Goal: Transaction & Acquisition: Register for event/course

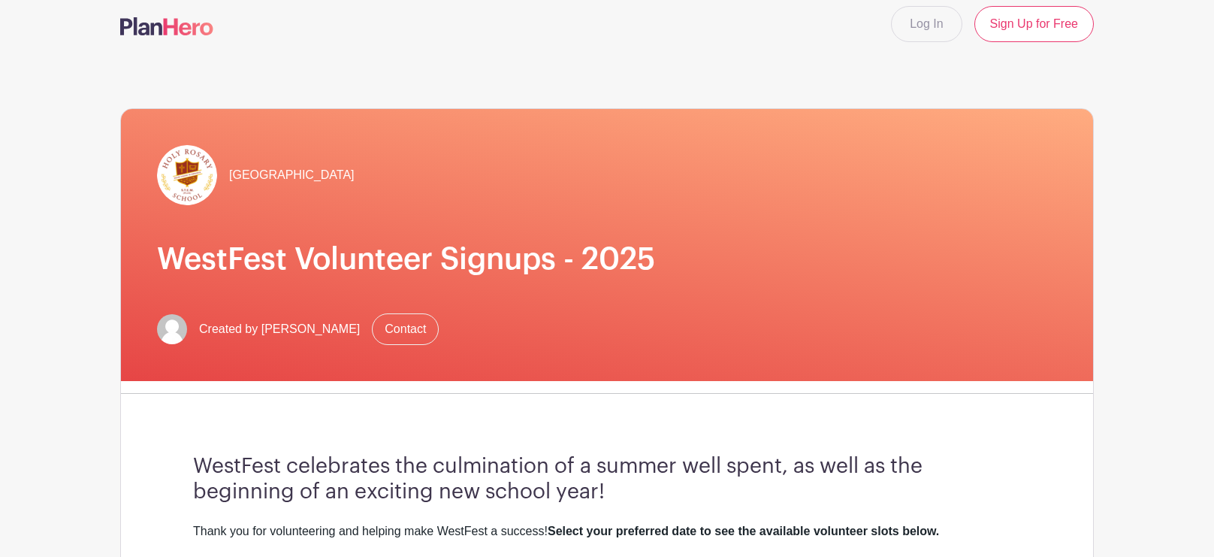
scroll to position [11, 0]
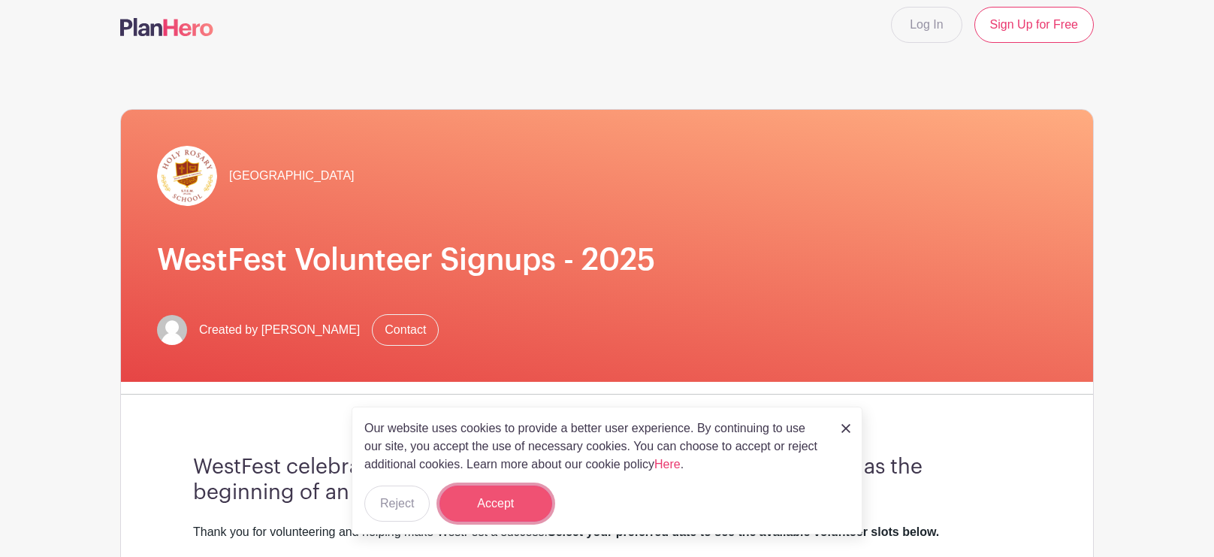
click at [499, 502] on button "Accept" at bounding box center [496, 503] width 113 height 36
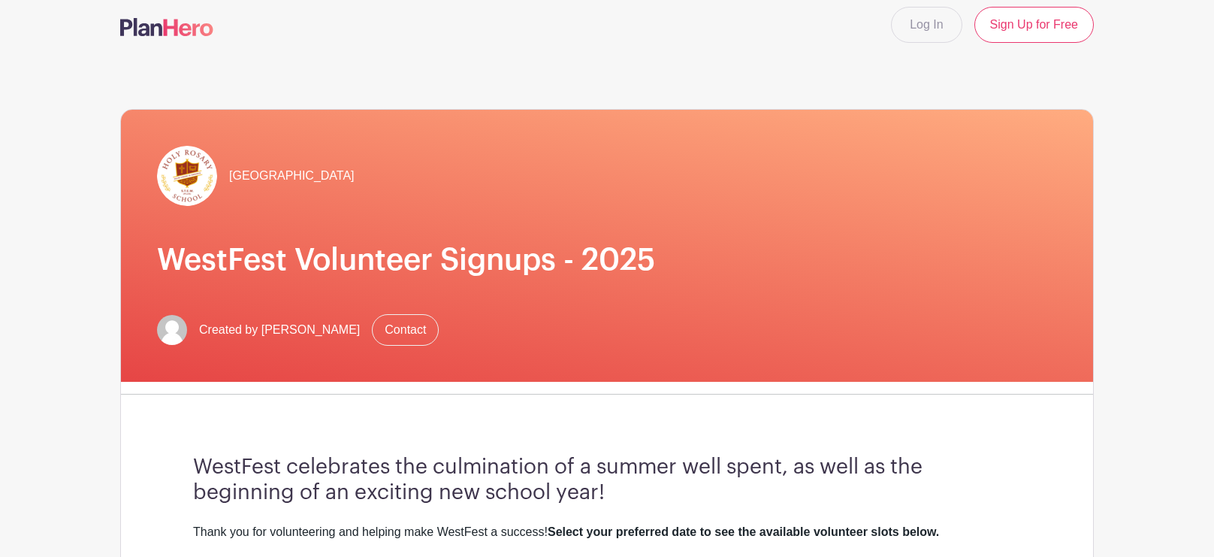
click at [884, 147] on div "[GEOGRAPHIC_DATA]" at bounding box center [607, 176] width 900 height 60
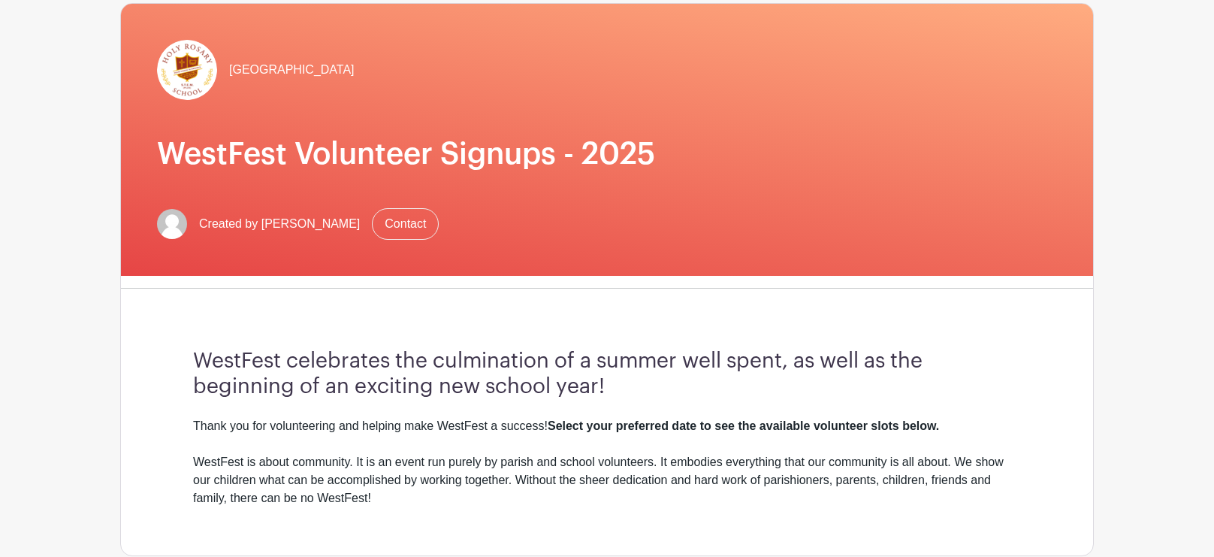
scroll to position [0, 0]
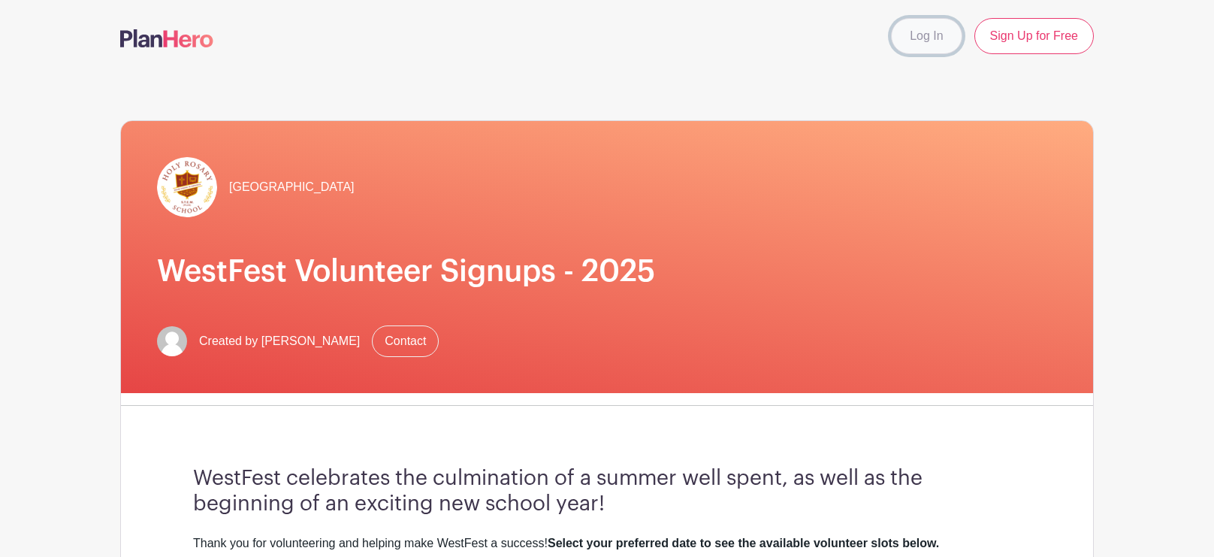
click at [928, 40] on link "Log In" at bounding box center [926, 36] width 71 height 36
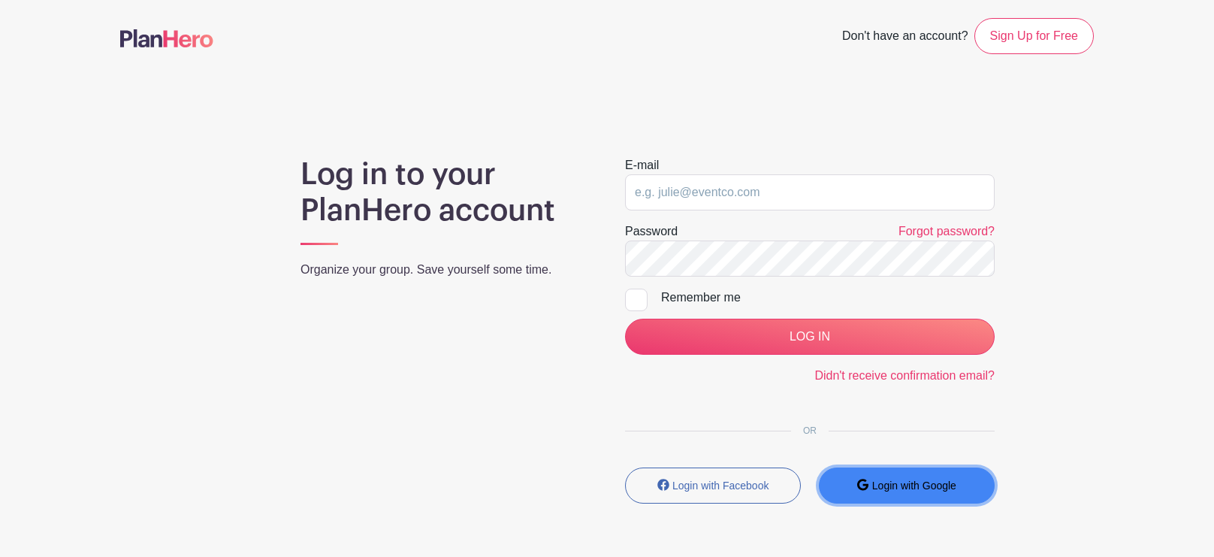
click at [885, 494] on button "Login with Google" at bounding box center [907, 485] width 176 height 36
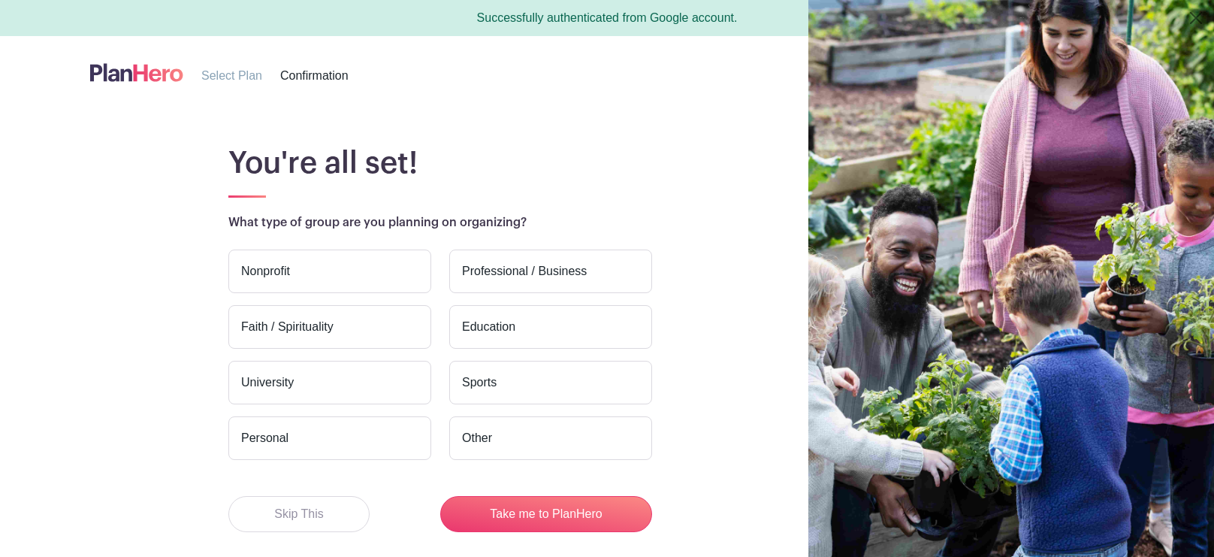
scroll to position [68, 0]
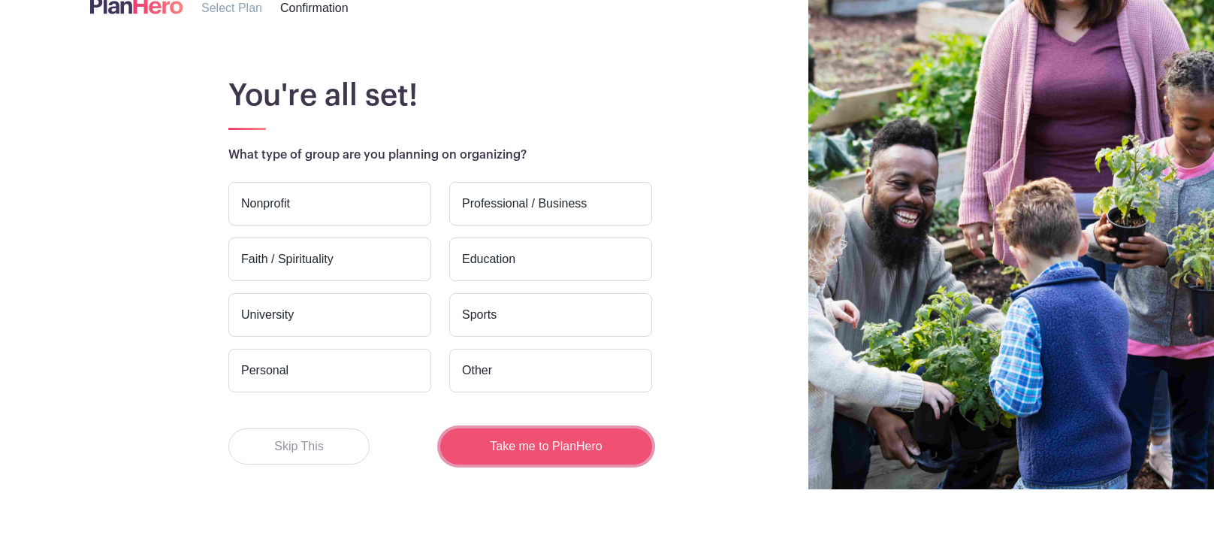
click at [499, 442] on button "Take me to PlanHero" at bounding box center [546, 446] width 212 height 36
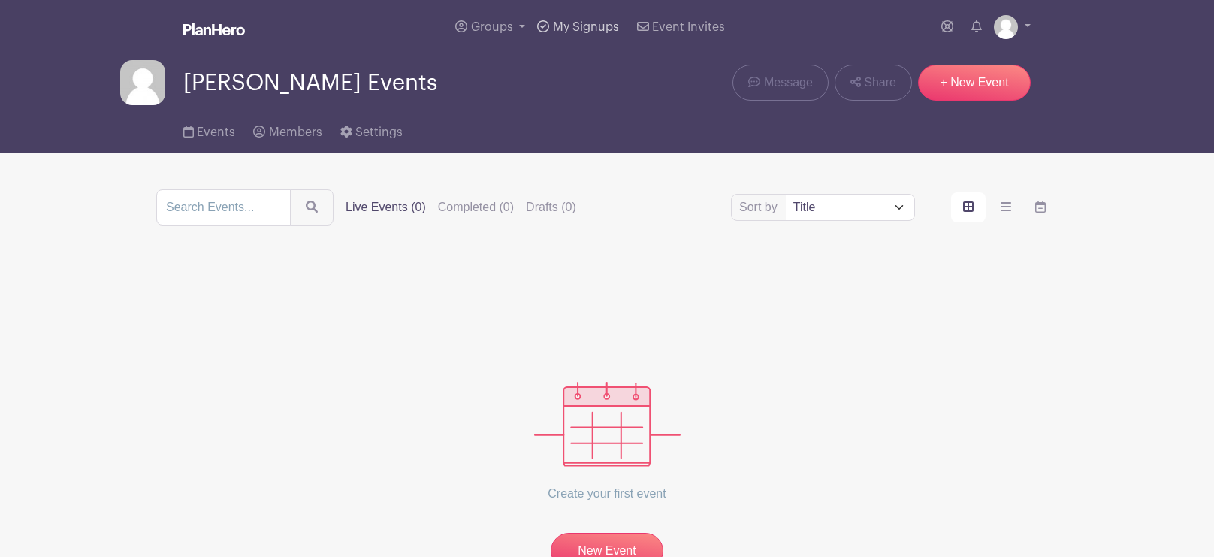
click at [576, 34] on link "My Signups" at bounding box center [577, 27] width 93 height 54
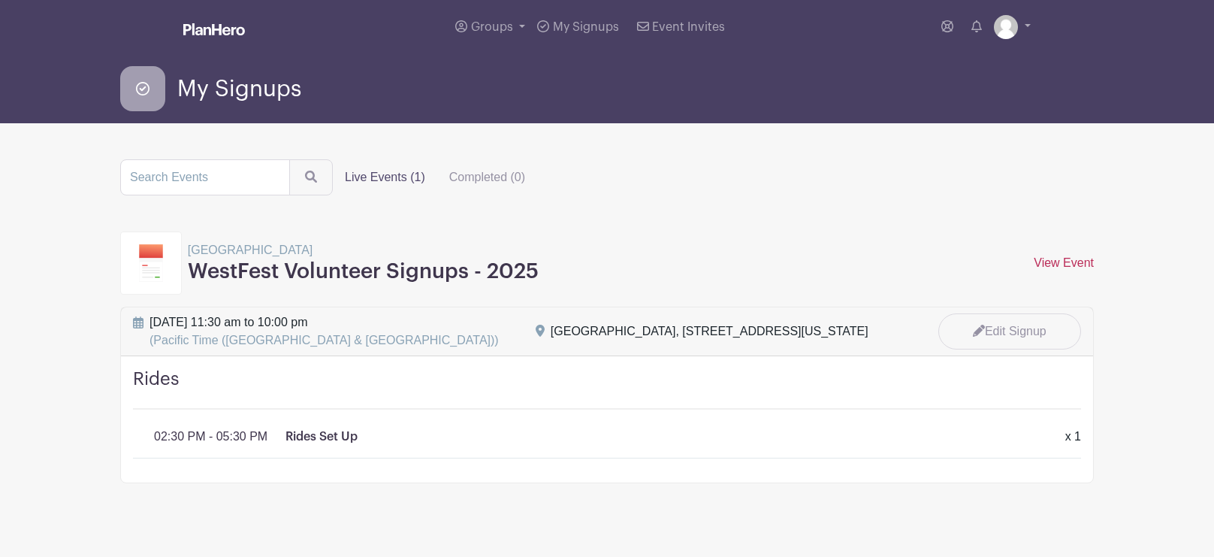
click at [1037, 264] on link "View Event" at bounding box center [1064, 262] width 60 height 13
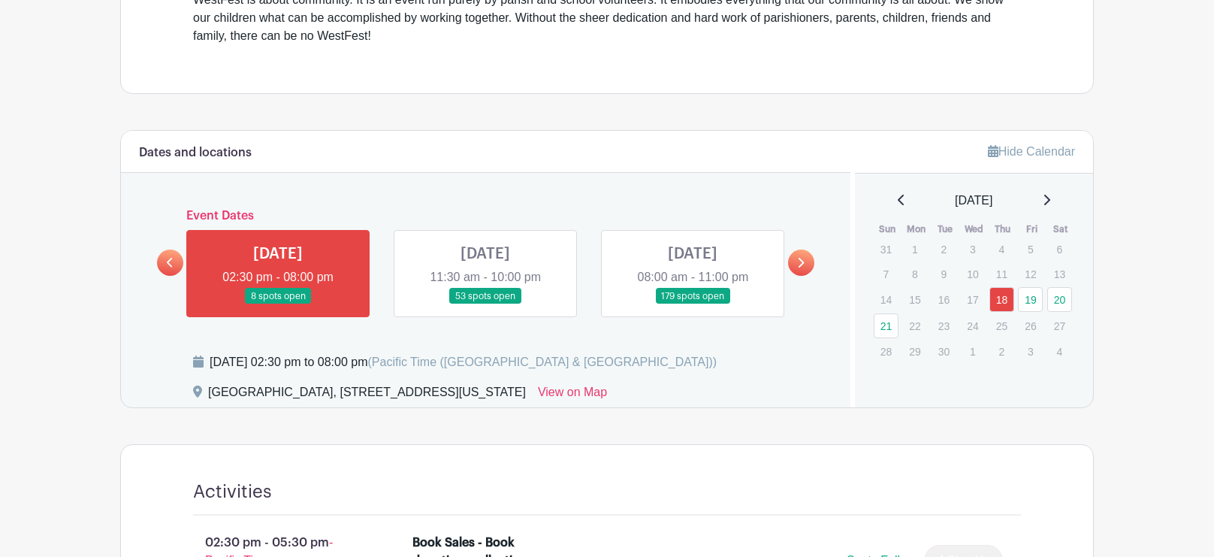
scroll to position [564, 0]
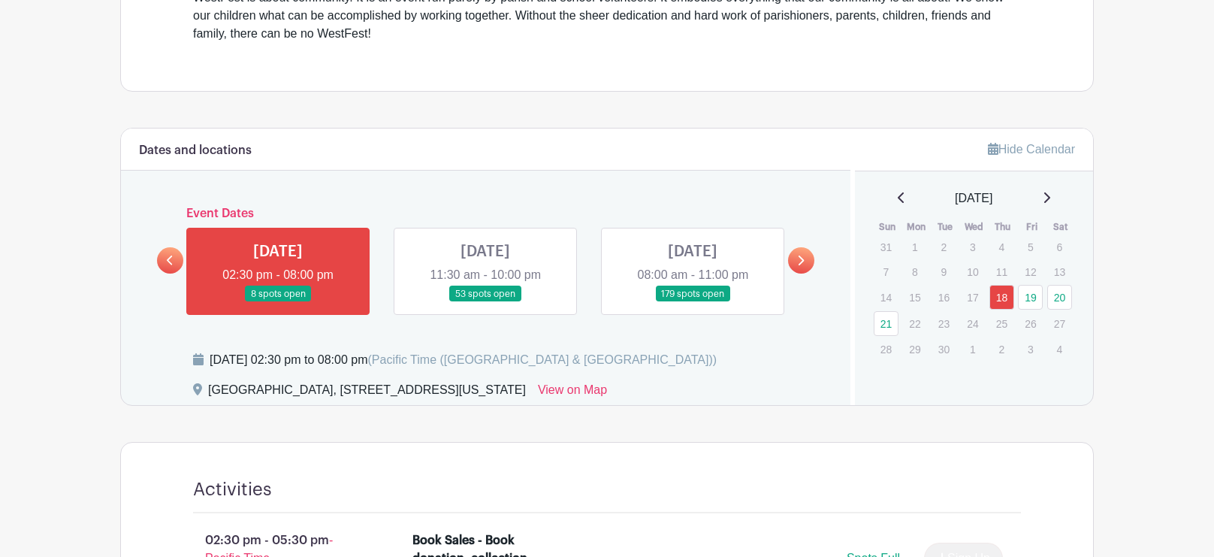
click at [485, 302] on link at bounding box center [485, 302] width 0 height 0
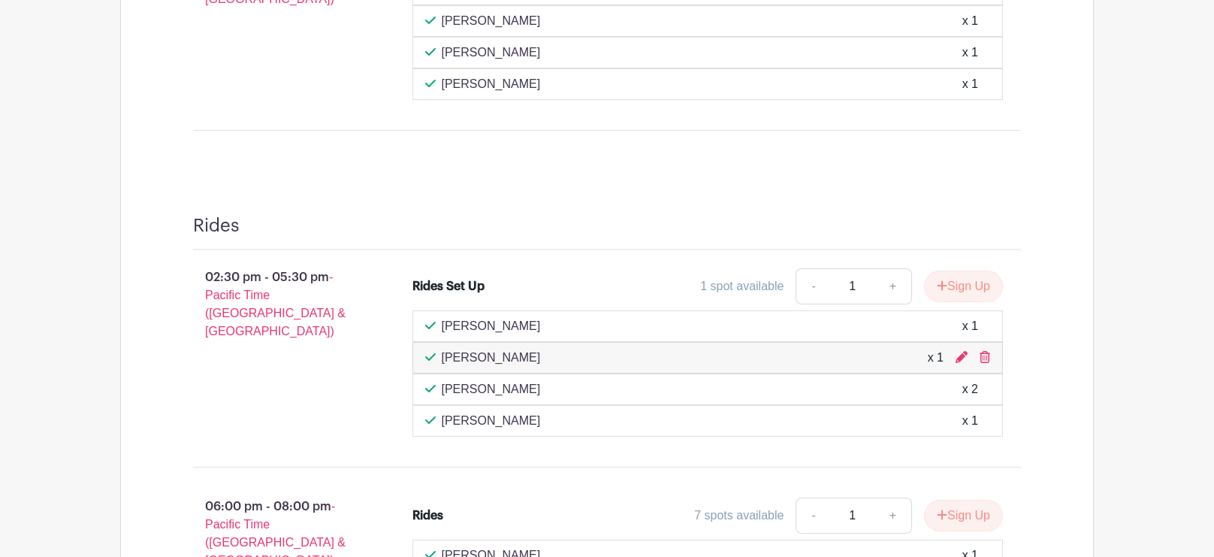
scroll to position [1163, 0]
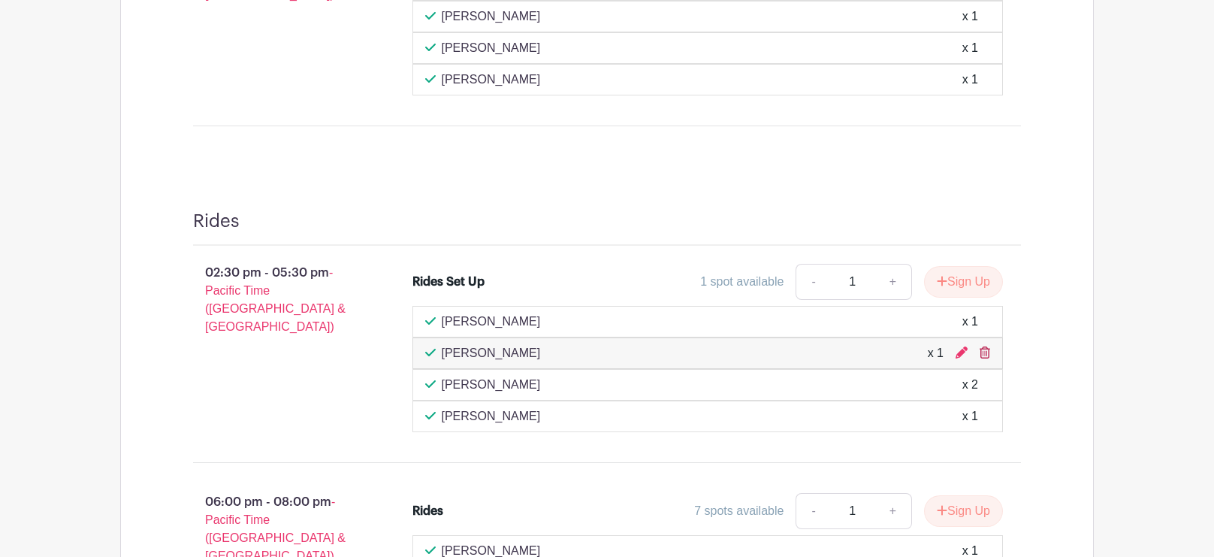
click at [986, 349] on icon at bounding box center [985, 352] width 11 height 12
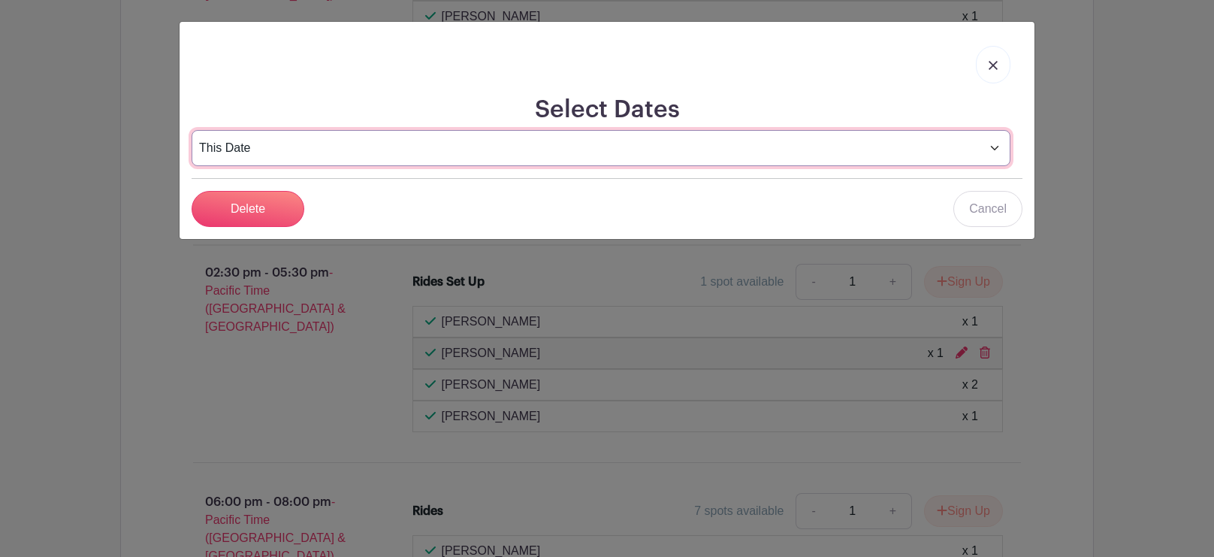
click at [622, 153] on select "This Date Select Dates" at bounding box center [601, 148] width 819 height 36
click at [192, 130] on select "This Date Select Dates" at bounding box center [601, 148] width 819 height 36
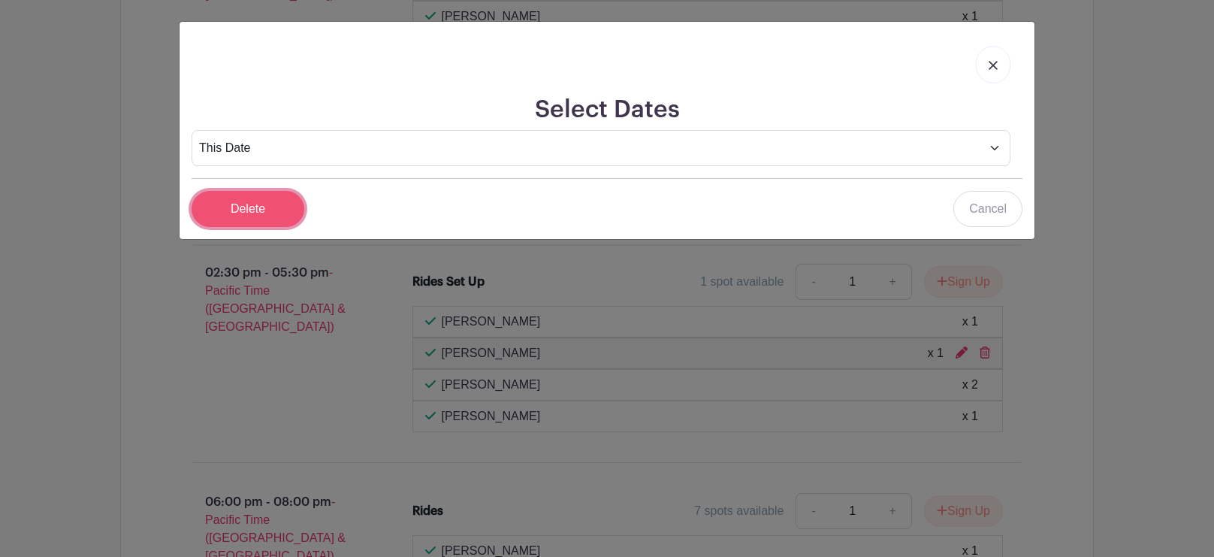
click at [238, 200] on input "Delete" at bounding box center [248, 209] width 113 height 36
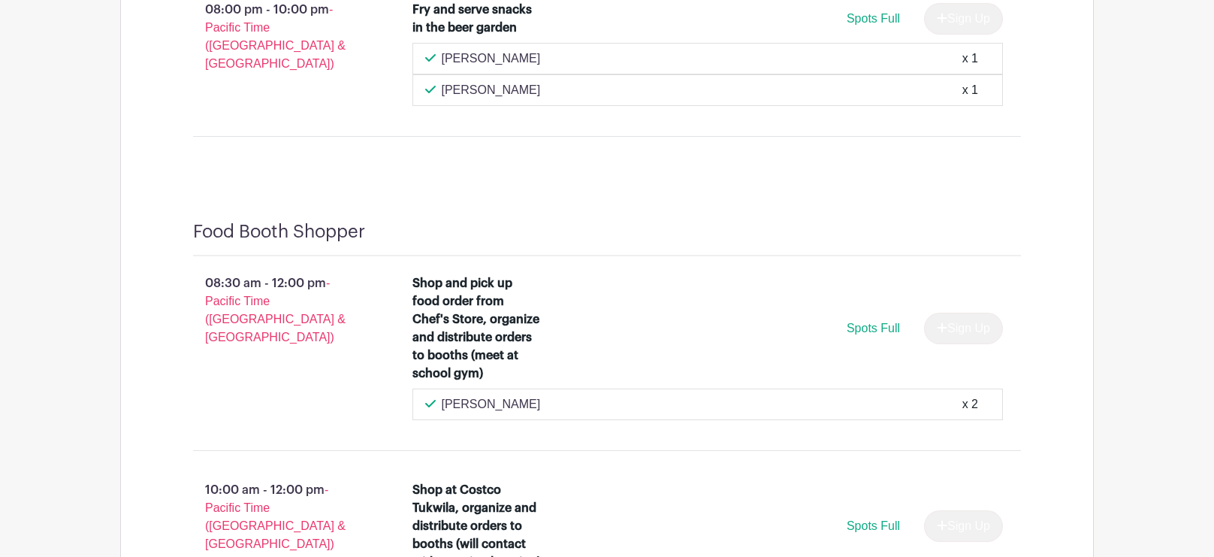
scroll to position [12871, 0]
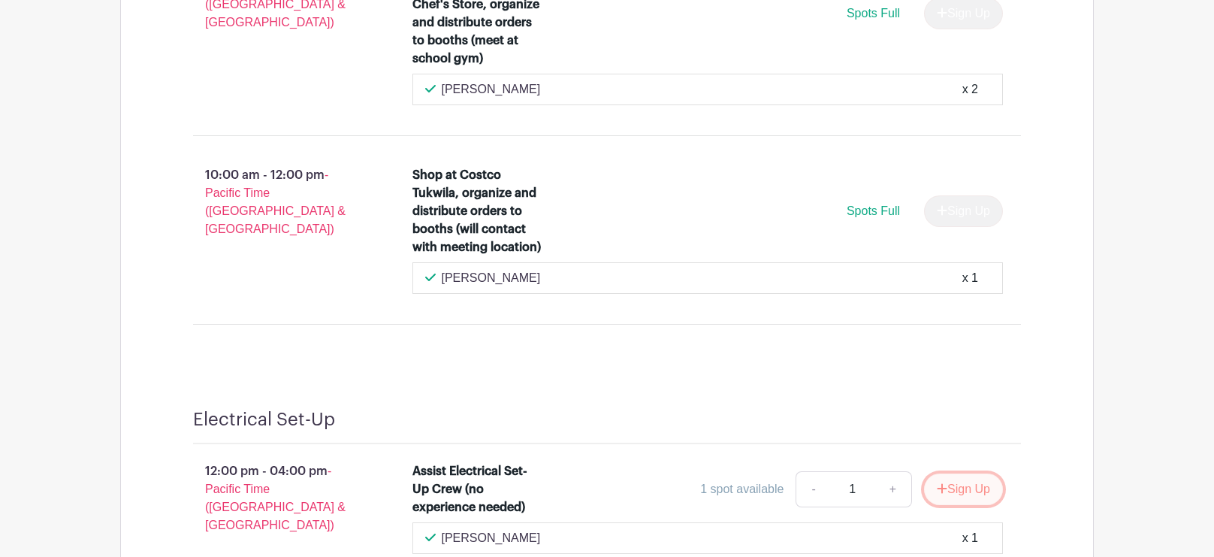
click at [937, 482] on icon "submit" at bounding box center [942, 488] width 11 height 12
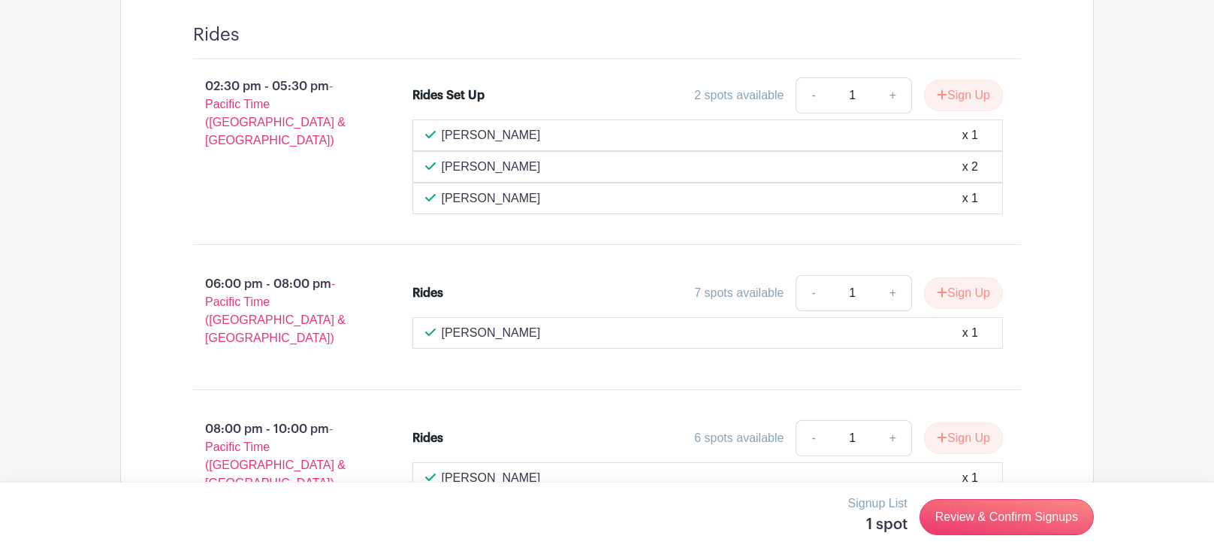
scroll to position [1349, 0]
click at [942, 287] on icon "submit" at bounding box center [942, 293] width 11 height 12
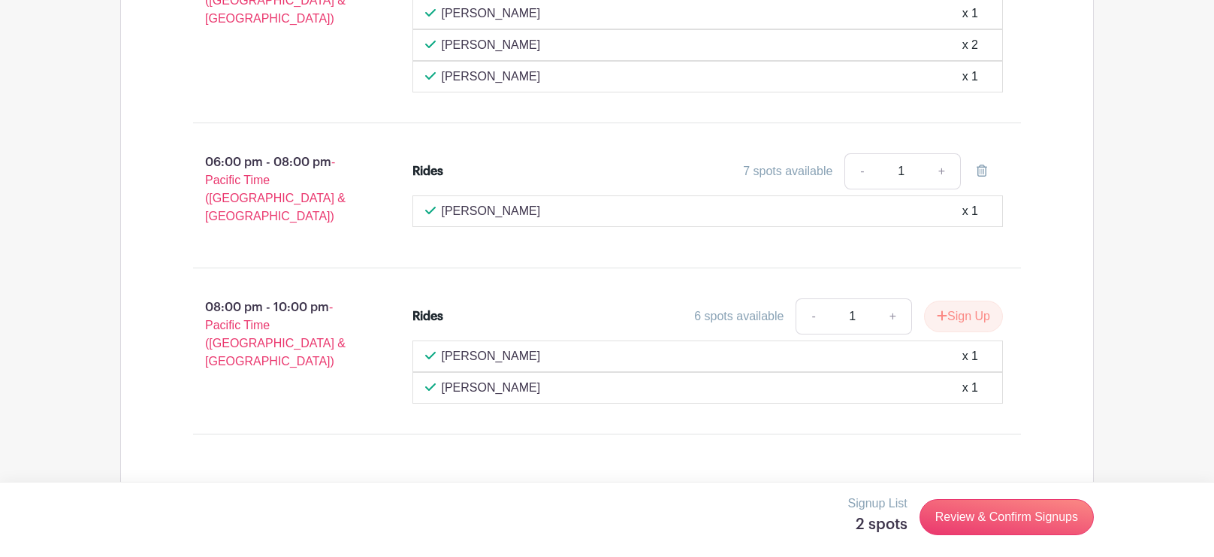
scroll to position [1473, 0]
click at [939, 310] on icon "submit" at bounding box center [943, 315] width 10 height 10
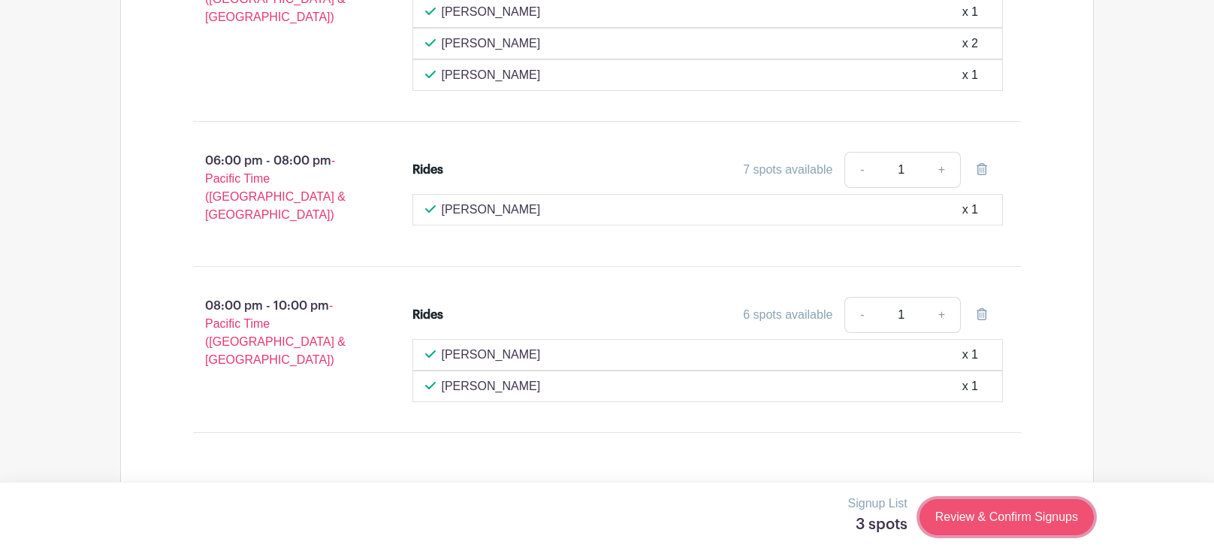
click at [1011, 521] on link "Review & Confirm Signups" at bounding box center [1007, 517] width 174 height 36
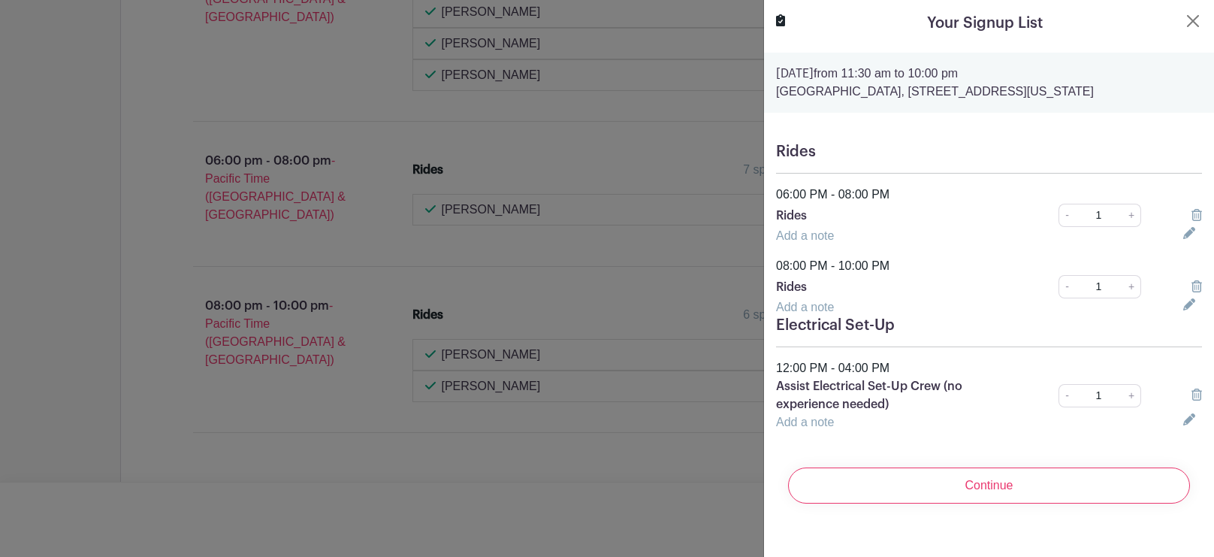
click at [657, 435] on div at bounding box center [607, 278] width 1214 height 557
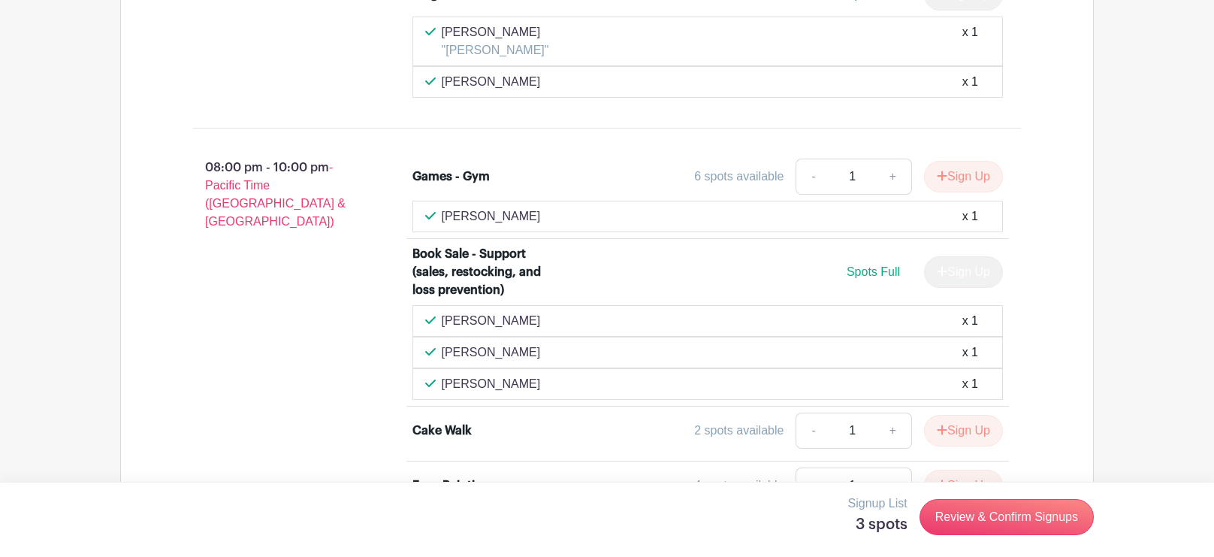
scroll to position [4017, 0]
click at [947, 162] on button "Sign Up" at bounding box center [963, 176] width 79 height 32
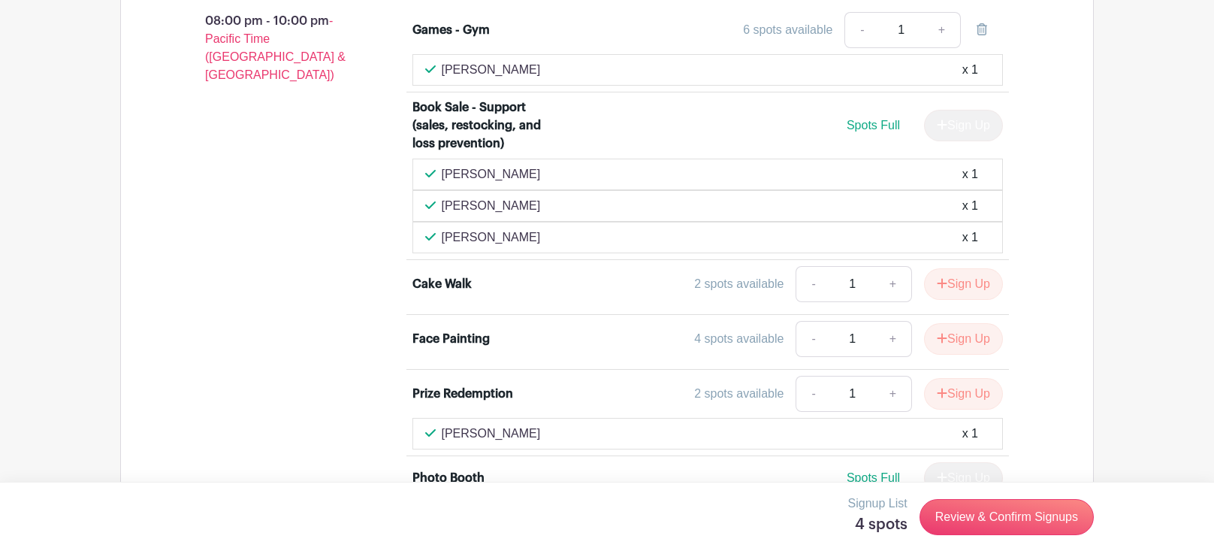
scroll to position [4037, 0]
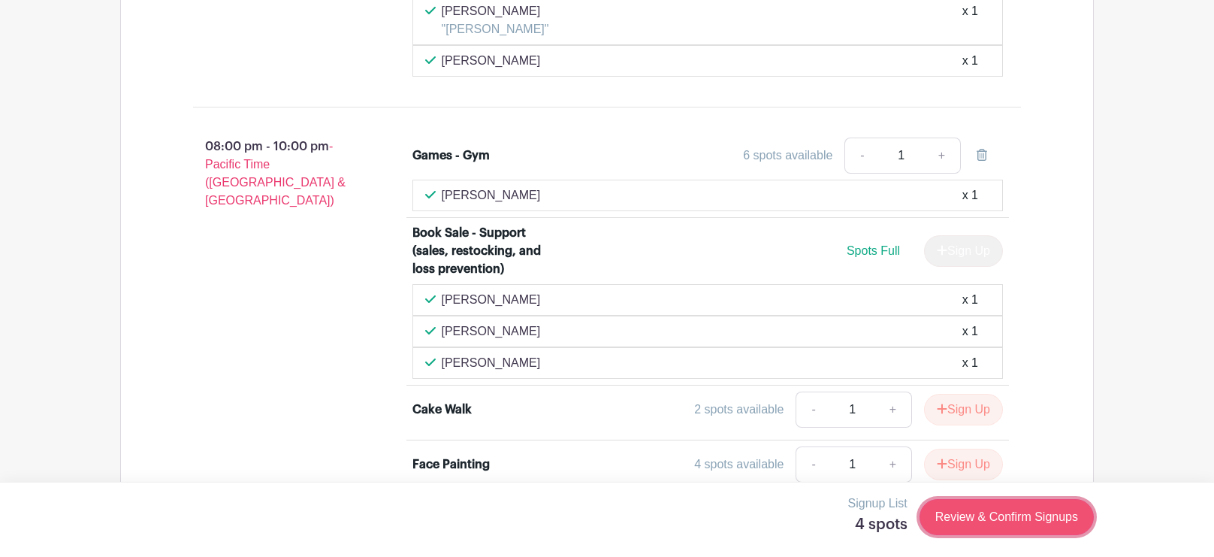
click at [1001, 526] on link "Review & Confirm Signups" at bounding box center [1007, 517] width 174 height 36
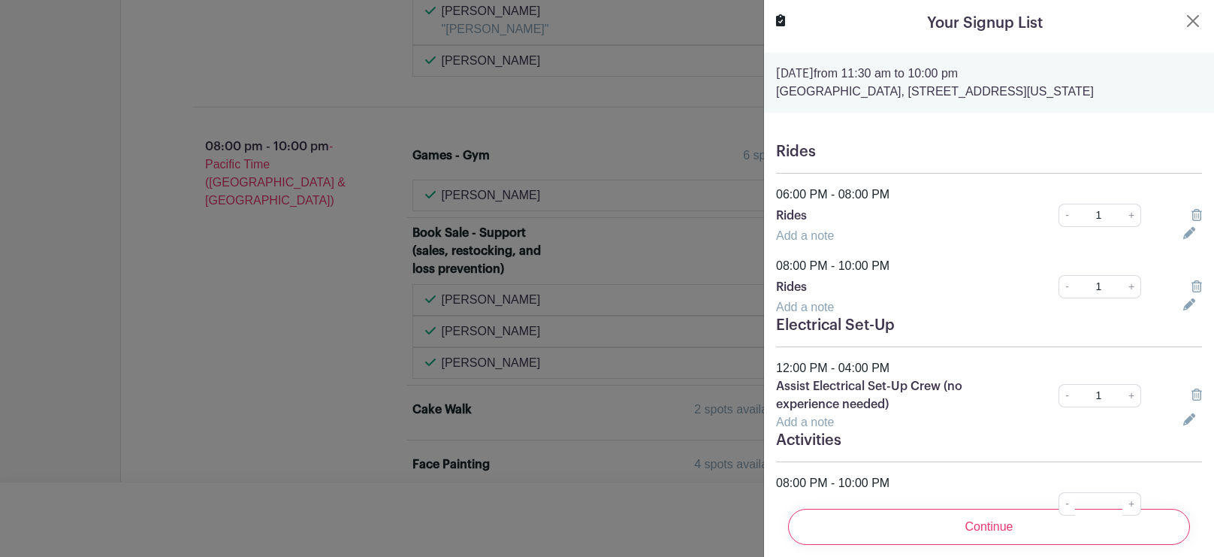
click at [1195, 286] on icon at bounding box center [1197, 286] width 11 height 12
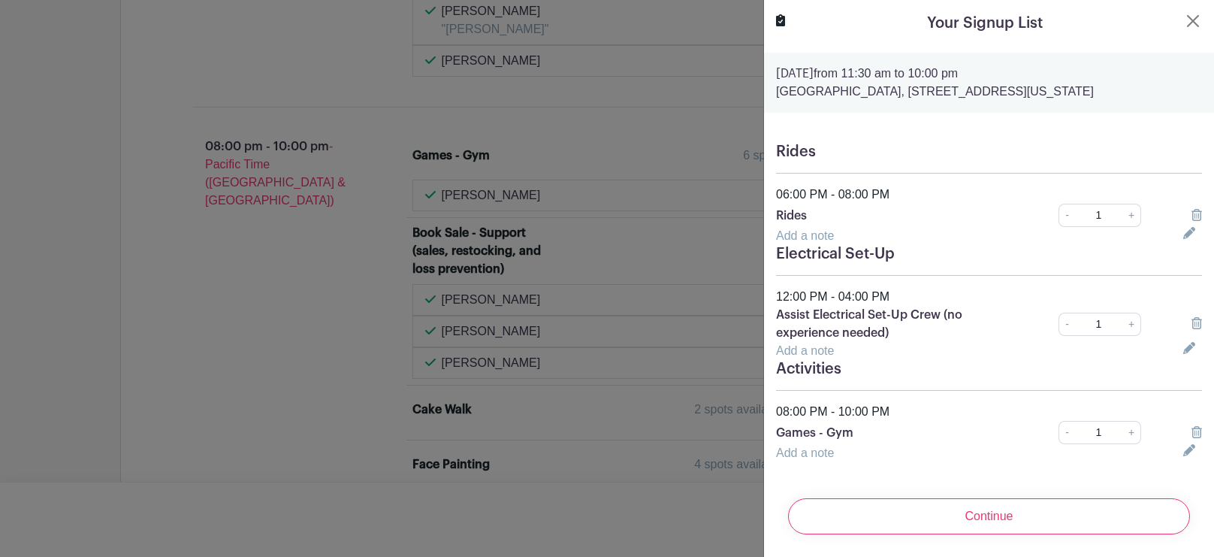
scroll to position [1, 0]
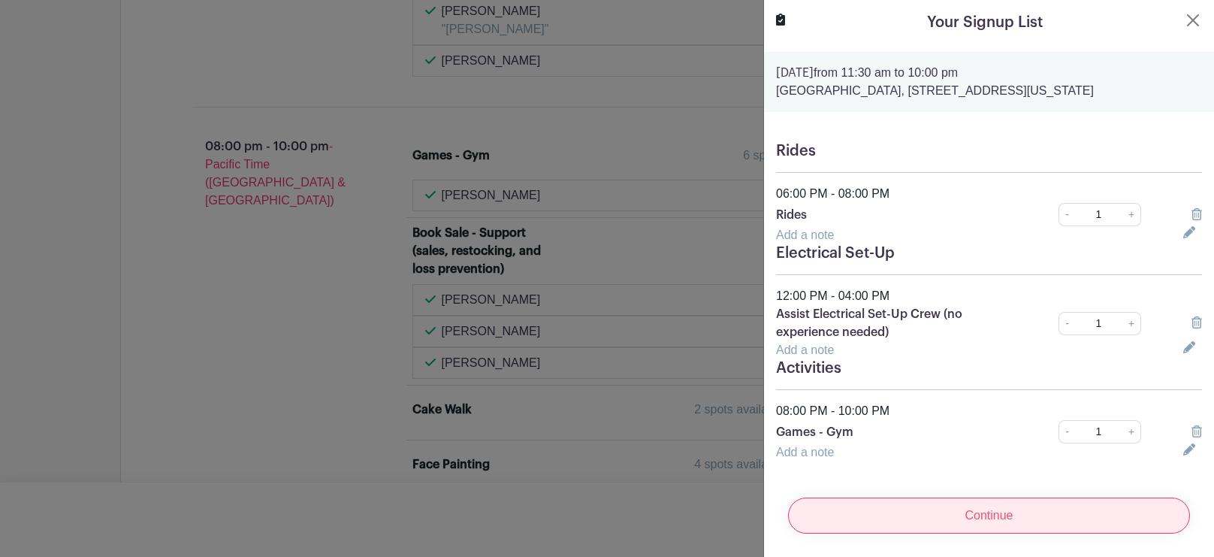
click at [1002, 517] on input "Continue" at bounding box center [989, 515] width 402 height 36
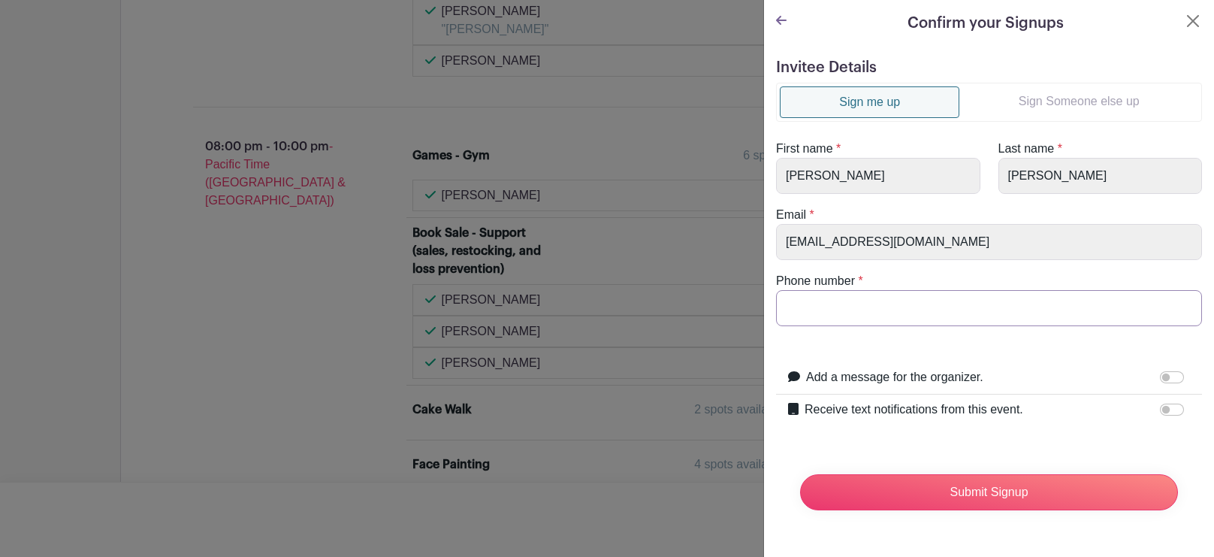
click at [946, 319] on input "Phone number" at bounding box center [989, 308] width 426 height 36
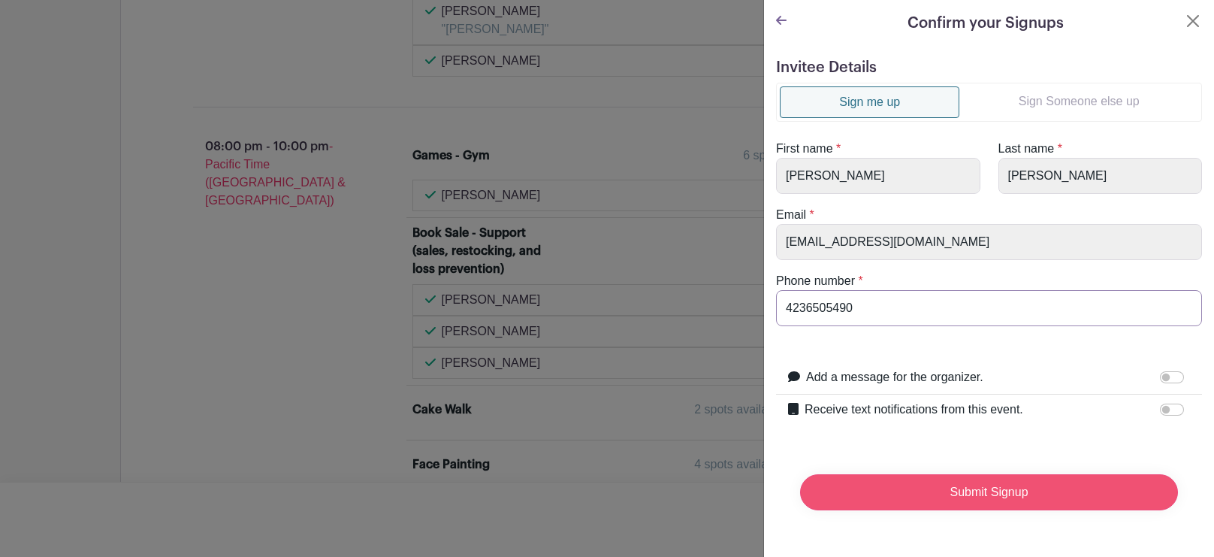
type input "4236505490"
click at [1014, 498] on input "Submit Signup" at bounding box center [989, 492] width 378 height 36
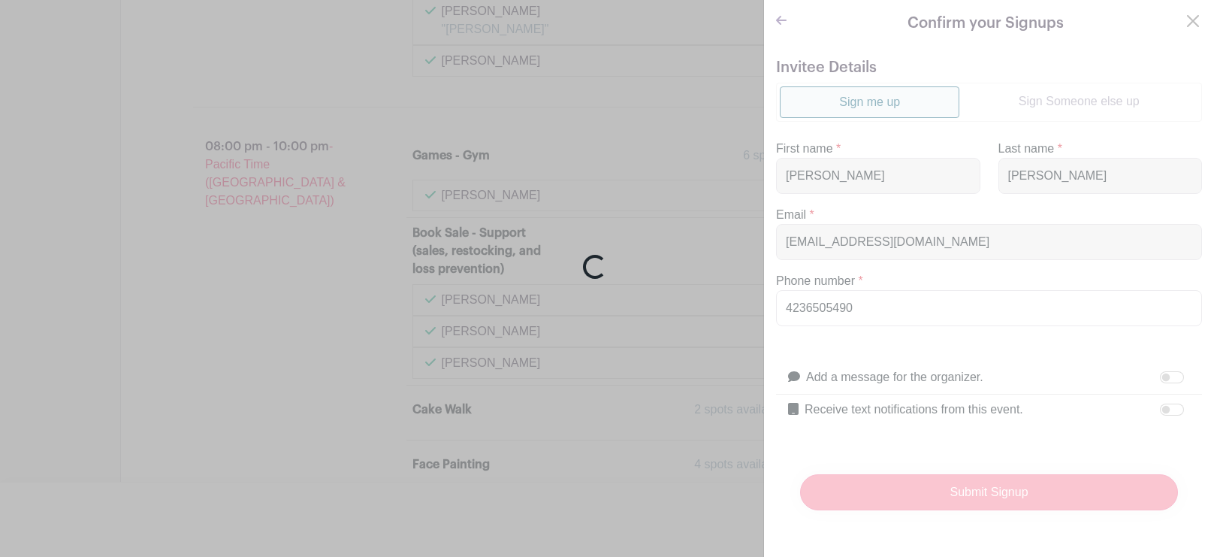
scroll to position [4069, 0]
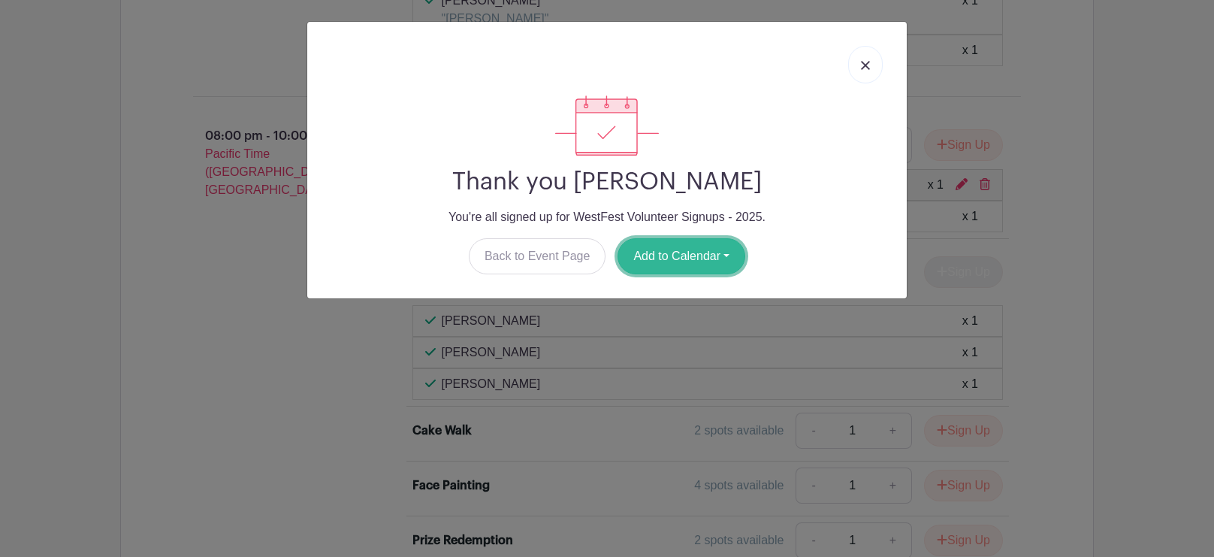
click at [710, 246] on button "Add to Calendar" at bounding box center [682, 256] width 128 height 36
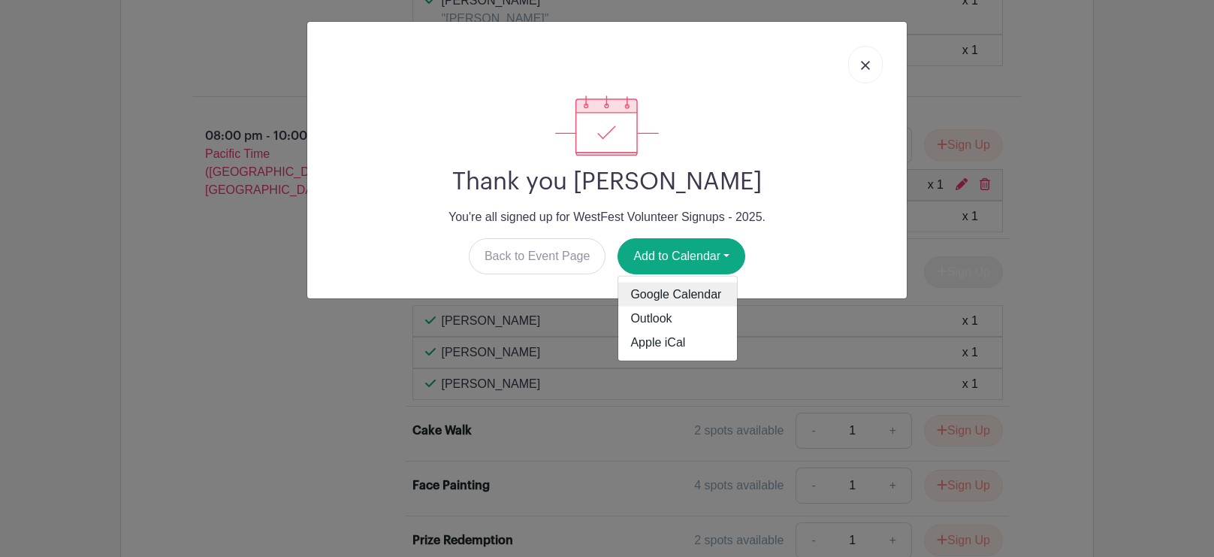
click at [691, 301] on link "Google Calendar" at bounding box center [677, 295] width 119 height 24
